Goal: Task Accomplishment & Management: Manage account settings

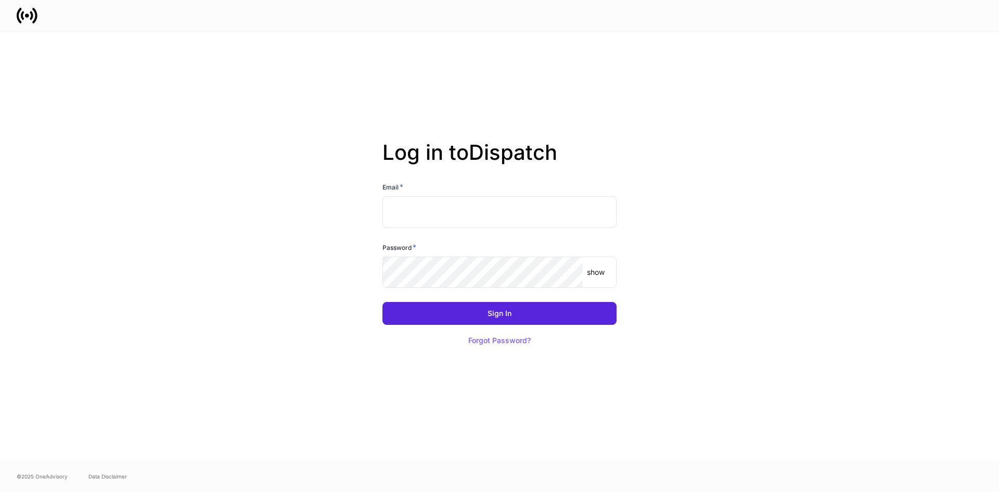
click at [530, 218] on input "text" at bounding box center [499, 211] width 234 height 31
click at [521, 165] on h2 "Log in to Dispatch" at bounding box center [499, 161] width 234 height 42
click at [500, 215] on input "text" at bounding box center [499, 211] width 234 height 31
type input "**********"
click at [596, 272] on p "show" at bounding box center [596, 272] width 18 height 10
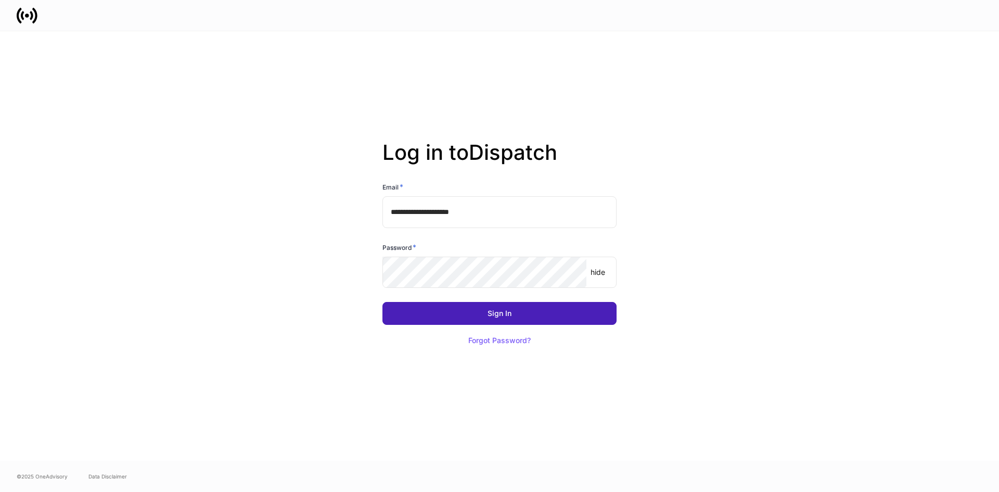
click at [572, 310] on button "Sign In" at bounding box center [499, 313] width 234 height 23
